Goal: Task Accomplishment & Management: Manage account settings

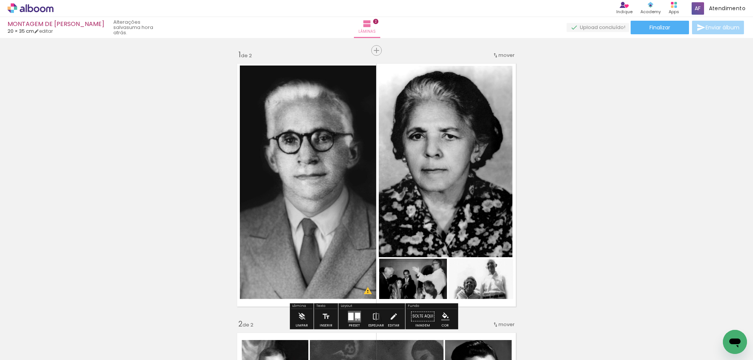
scroll to position [3671, 0]
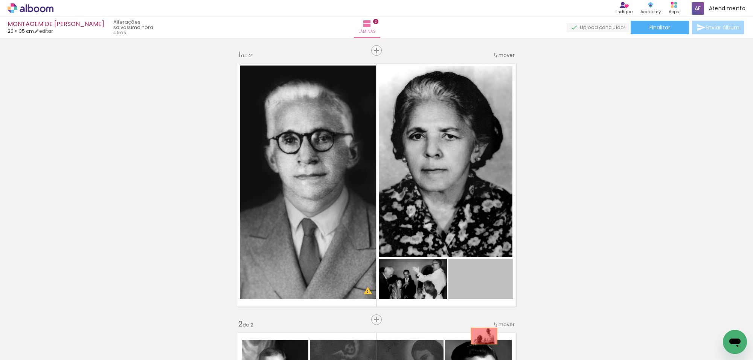
drag, startPoint x: 457, startPoint y: 285, endPoint x: 479, endPoint y: 331, distance: 49.9
click at [482, 337] on quentale-workspace at bounding box center [376, 180] width 753 height 360
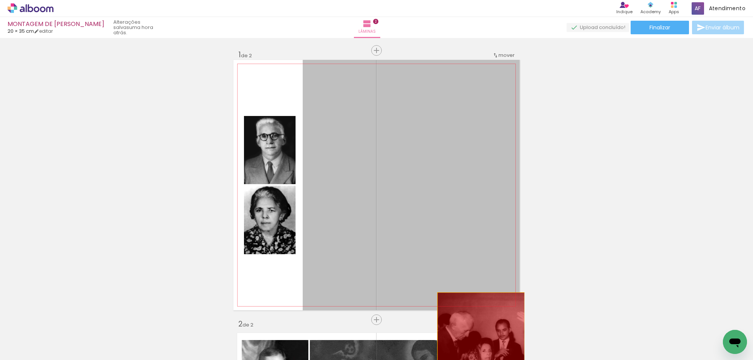
drag, startPoint x: 369, startPoint y: 187, endPoint x: 488, endPoint y: 346, distance: 198.9
click at [484, 346] on quentale-workspace at bounding box center [376, 180] width 753 height 360
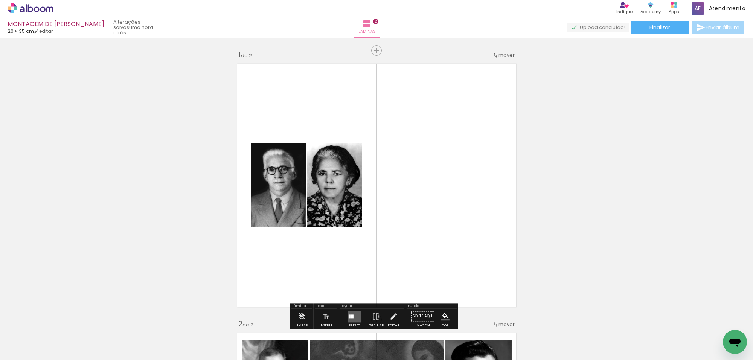
scroll to position [47, 0]
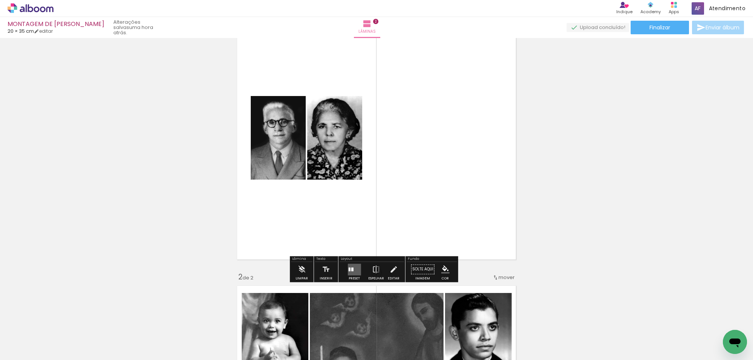
click at [351, 269] on div at bounding box center [352, 269] width 2 height 4
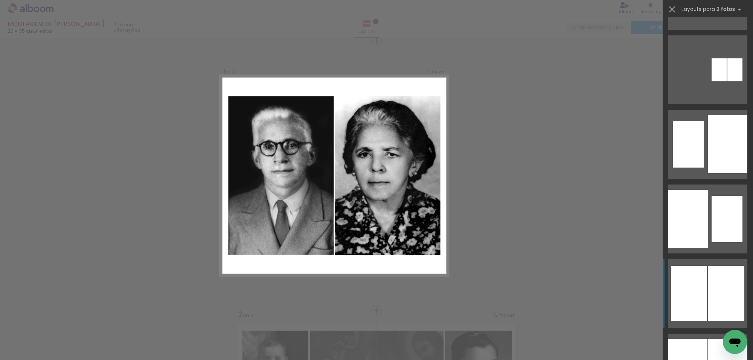
scroll to position [518, 0]
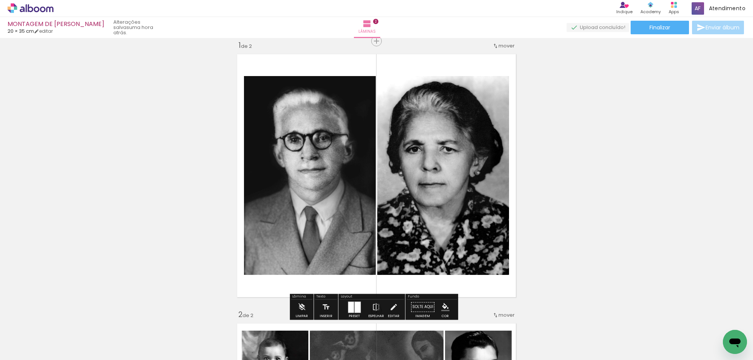
click at [352, 305] on quentale-layouter at bounding box center [354, 307] width 13 height 12
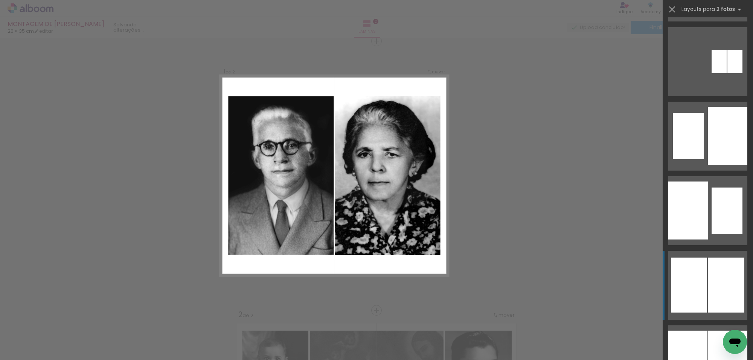
scroll to position [745, 0]
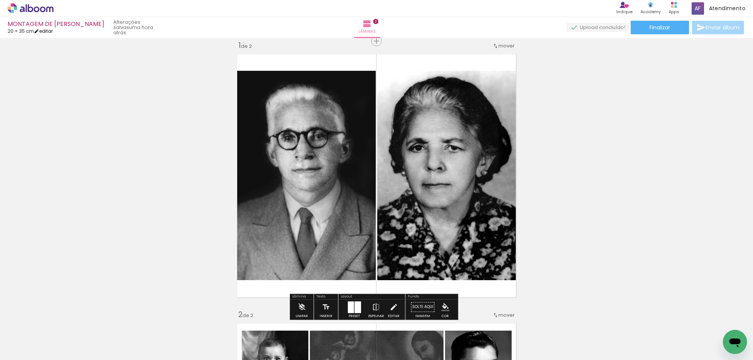
click at [46, 31] on link "editar" at bounding box center [43, 31] width 19 height 6
type input "35"
type input "40"
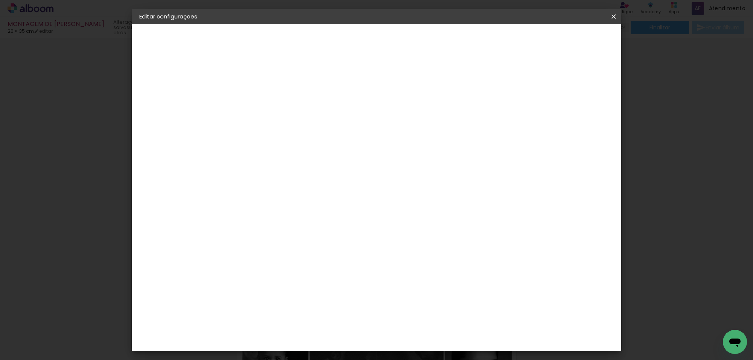
click at [293, 230] on div "cm" at bounding box center [297, 229] width 9 height 11
drag, startPoint x: 292, startPoint y: 226, endPoint x: 285, endPoint y: 229, distance: 8.0
click at [285, 229] on input "35" at bounding box center [284, 229] width 20 height 11
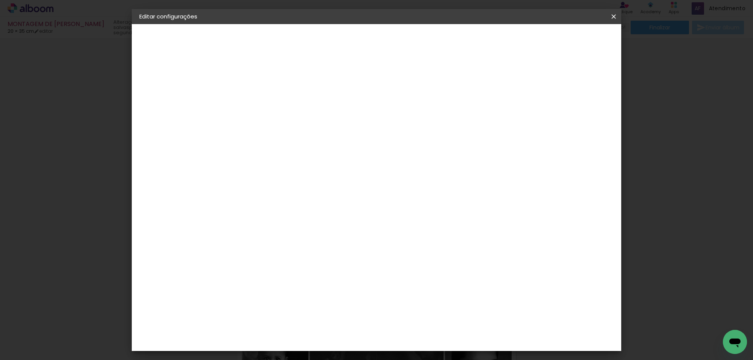
type input "30"
type paper-input "30"
click at [510, 39] on span "Salvar configurações" at bounding box center [482, 39] width 56 height 5
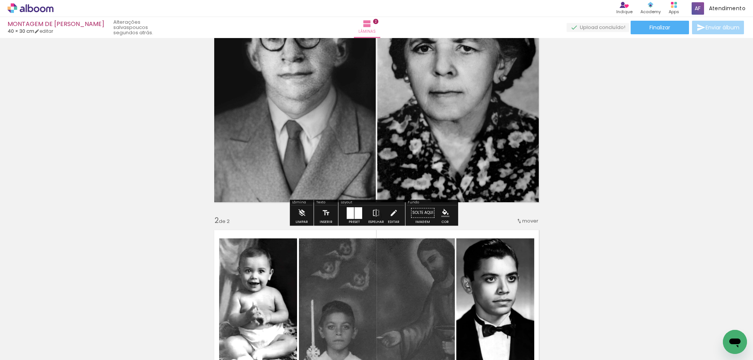
scroll to position [56, 0]
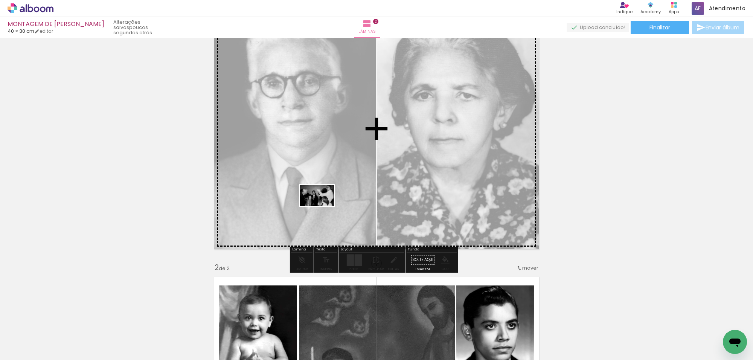
drag, startPoint x: 167, startPoint y: 334, endPoint x: 323, endPoint y: 207, distance: 201.0
click at [323, 207] on quentale-workspace at bounding box center [376, 180] width 753 height 360
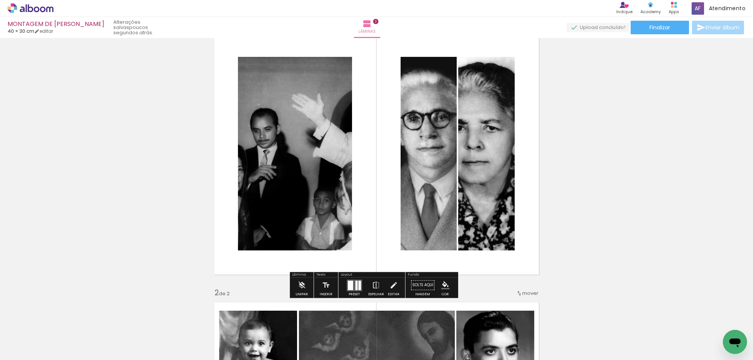
scroll to position [9, 0]
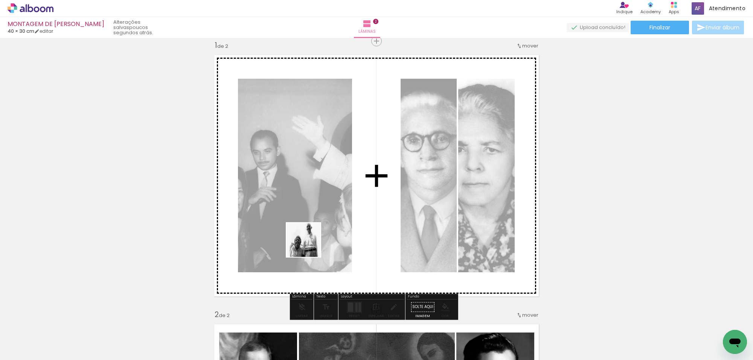
drag, startPoint x: 185, startPoint y: 301, endPoint x: 352, endPoint y: 226, distance: 183.5
click at [352, 226] on quentale-workspace at bounding box center [376, 180] width 753 height 360
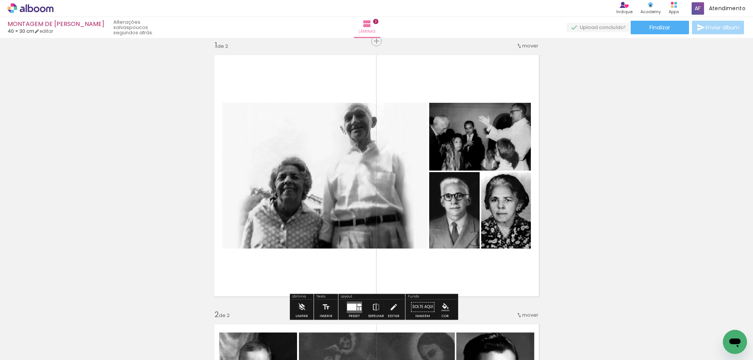
drag, startPoint x: 348, startPoint y: 307, endPoint x: 367, endPoint y: 306, distance: 18.8
click at [349, 307] on div at bounding box center [351, 306] width 9 height 7
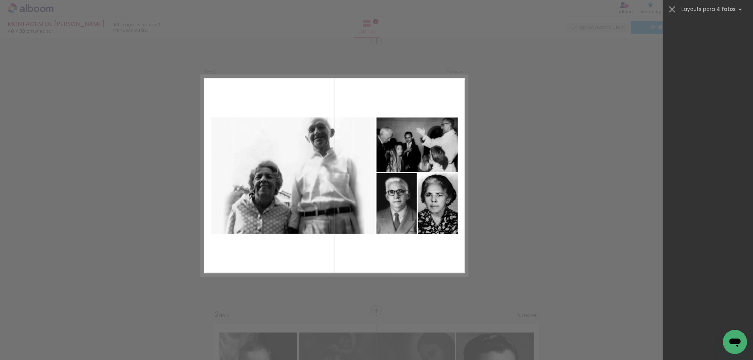
scroll to position [0, 0]
